Goal: Check status

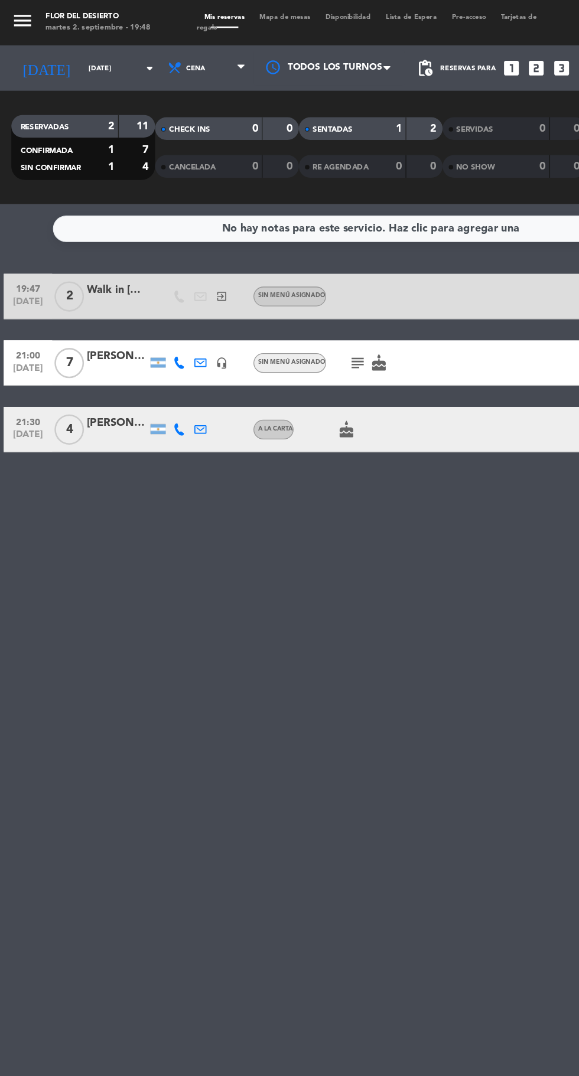
click at [289, 611] on div "No hay notas para este servicio. Haz clic para agregar una 19:47 [DATE] 2 Walk …" at bounding box center [289, 617] width 579 height 916
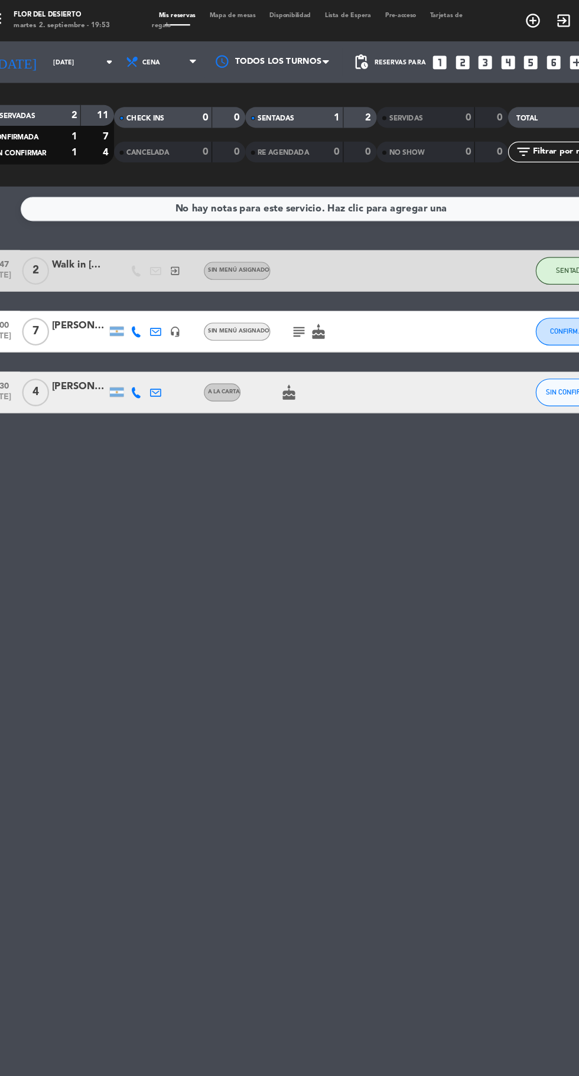
click at [268, 337] on icon "cake" at bounding box center [270, 335] width 14 height 14
click at [322, 726] on div "No hay notas para este servicio. Haz clic para agregar una 19:47 sep. 2 2 Walk …" at bounding box center [289, 617] width 579 height 916
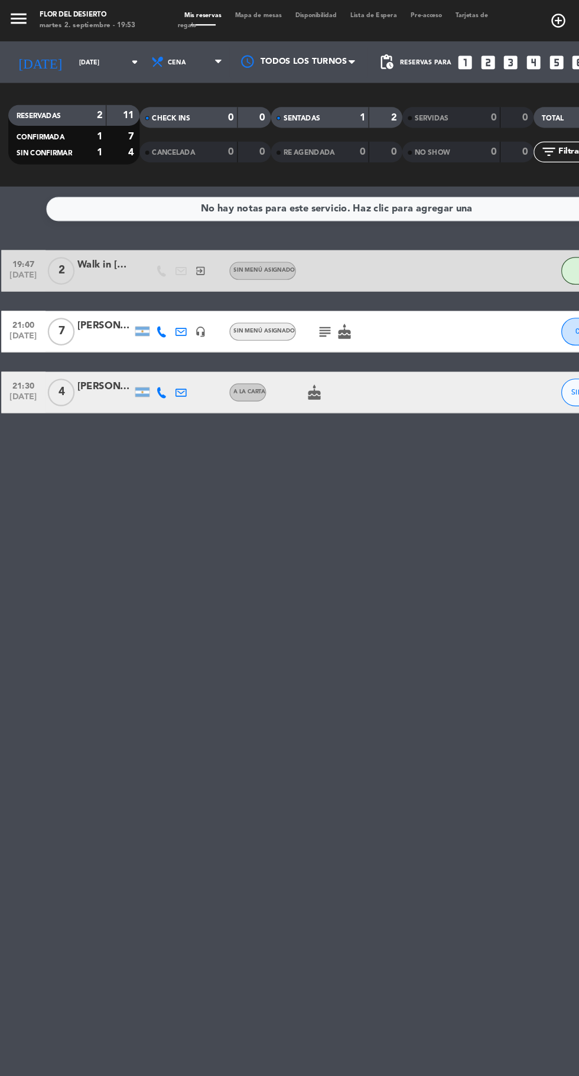
click at [54, 335] on span "4" at bounding box center [54, 336] width 23 height 24
click at [301, 779] on div "No hay notas para este servicio. Haz clic para agregar una 19:47 sep. 2 2 Walk …" at bounding box center [289, 617] width 579 height 916
click at [87, 335] on div "[PERSON_NAME]" at bounding box center [91, 331] width 47 height 14
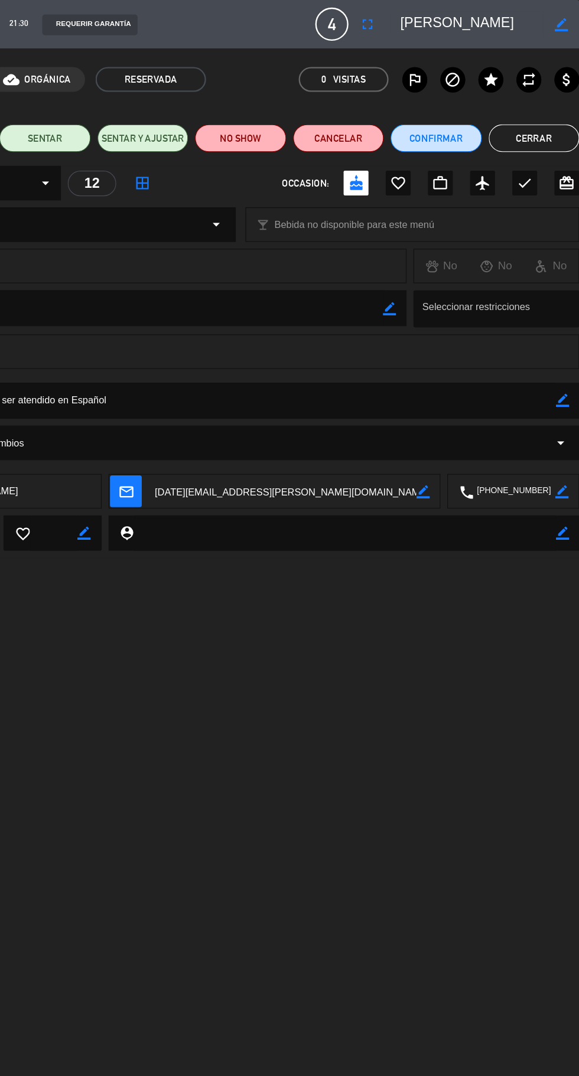
click at [536, 115] on button "Cerrar" at bounding box center [539, 118] width 77 height 24
